Goal: Check status: Check status

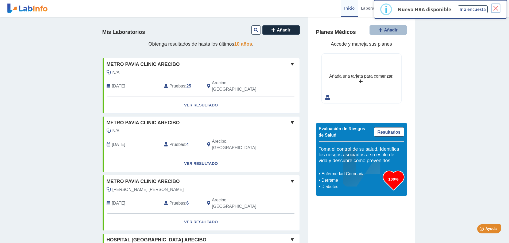
click at [495, 7] on button "×" at bounding box center [496, 8] width 10 height 10
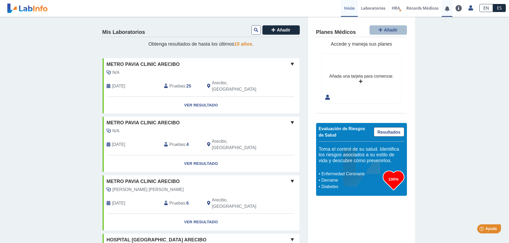
click at [447, 10] on link at bounding box center [446, 9] width 11 height 4
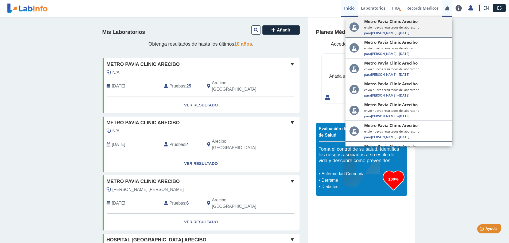
click at [426, 28] on small "envió nuevos resultados de laboratorio" at bounding box center [406, 27] width 84 height 4
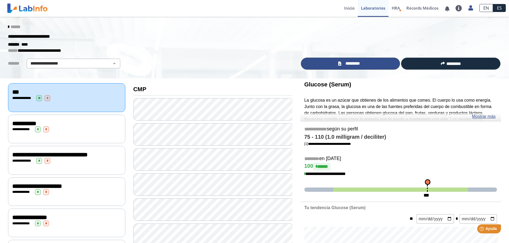
click at [354, 62] on span "*********" at bounding box center [352, 64] width 19 height 6
